Goal: Transaction & Acquisition: Purchase product/service

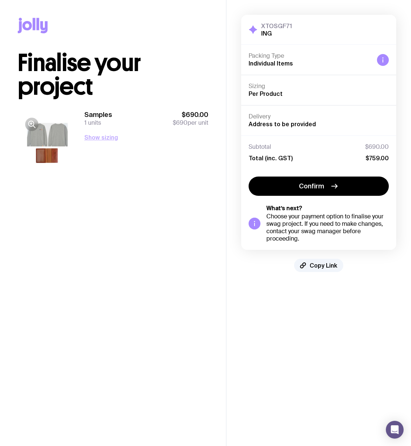
click at [94, 140] on button "Show sizing" at bounding box center [101, 137] width 34 height 9
click at [98, 169] on span "Medium" at bounding box center [99, 170] width 21 height 6
drag, startPoint x: 96, startPoint y: 205, endPoint x: 76, endPoint y: 133, distance: 74.6
click at [83, 141] on div "Samples 1 units $690.00 $690 per unit Hide sizing Men’s / Unisex Medium 1 Women…" at bounding box center [113, 158] width 191 height 118
click at [144, 161] on h4 "Men’s / Unisex" at bounding box center [146, 158] width 124 height 9
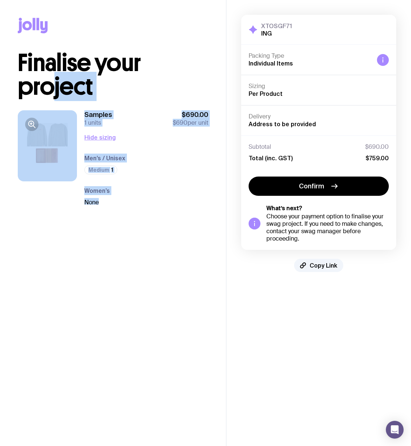
drag, startPoint x: 110, startPoint y: 202, endPoint x: 49, endPoint y: 94, distance: 124.6
click at [49, 94] on div "Finalise your project Samples 1 units $690.00 $690 per unit Hide sizing Men’s /…" at bounding box center [113, 134] width 191 height 166
click at [120, 131] on div "Samples 1 units $690.00 $690 per unit Hide sizing Men’s / Unisex Medium 1 Women…" at bounding box center [146, 157] width 124 height 94
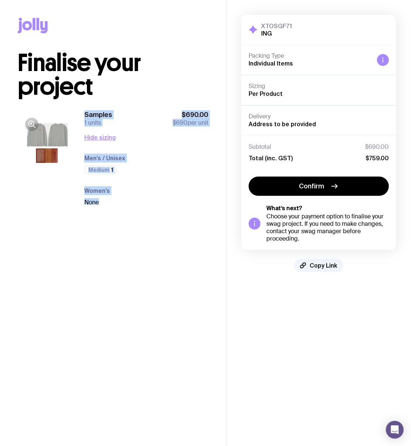
drag, startPoint x: 101, startPoint y: 241, endPoint x: 17, endPoint y: 130, distance: 139.2
click at [23, 135] on main "Copy Link Finalise your project Samples 1 units $690.00 $690 per unit Hide sizi…" at bounding box center [113, 223] width 226 height 446
click at [30, 123] on icon "button" at bounding box center [31, 124] width 9 height 9
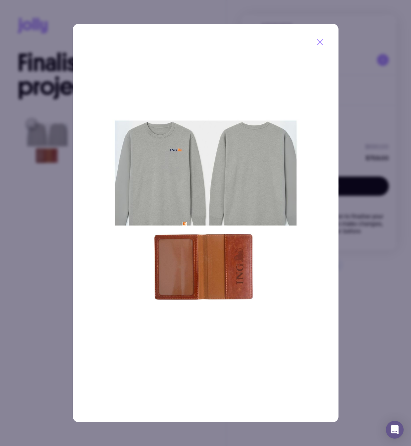
click at [322, 41] on icon "button" at bounding box center [320, 42] width 9 height 9
